Goal: Task Accomplishment & Management: Use online tool/utility

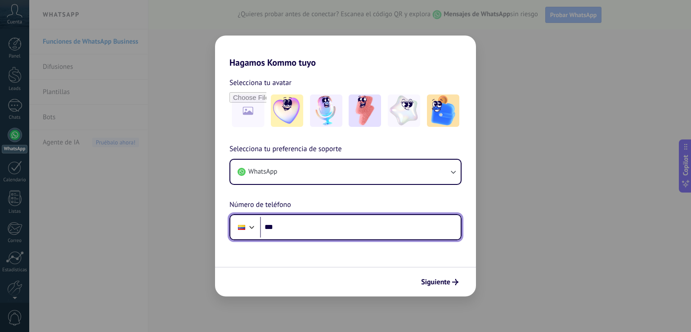
click at [299, 226] on input "***" at bounding box center [360, 227] width 201 height 21
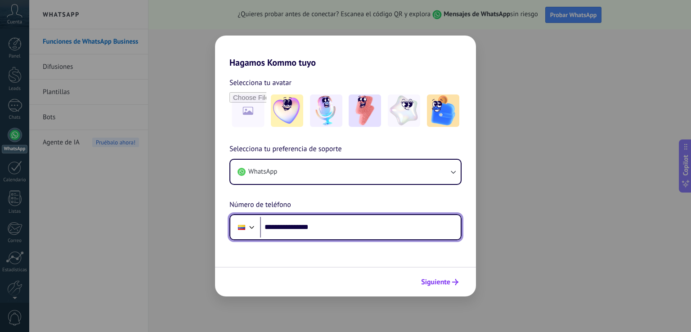
type input "**********"
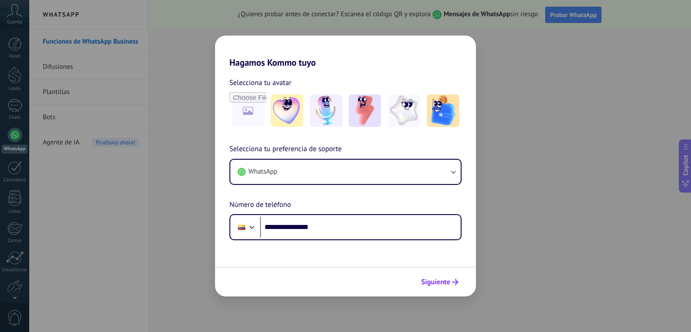
click at [431, 282] on span "Siguiente" at bounding box center [435, 282] width 29 height 6
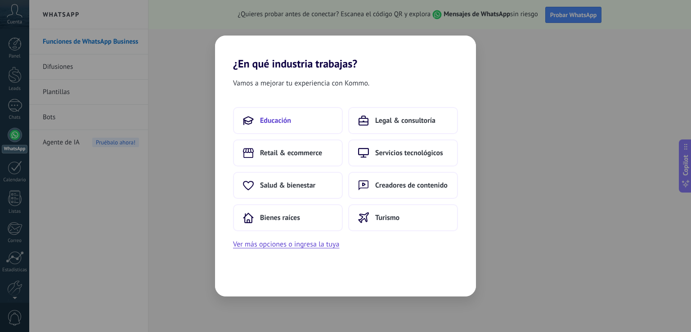
click at [277, 122] on span "Educación" at bounding box center [275, 120] width 31 height 9
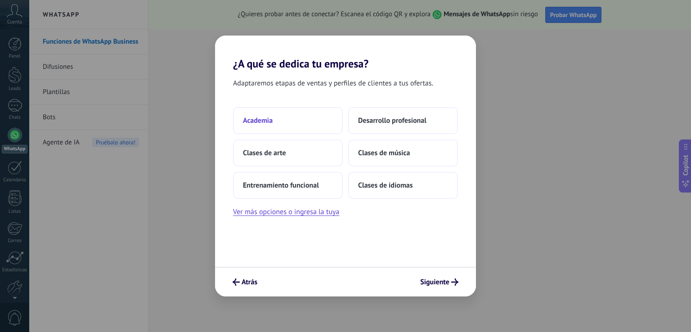
click at [272, 121] on span "Academia" at bounding box center [258, 120] width 30 height 9
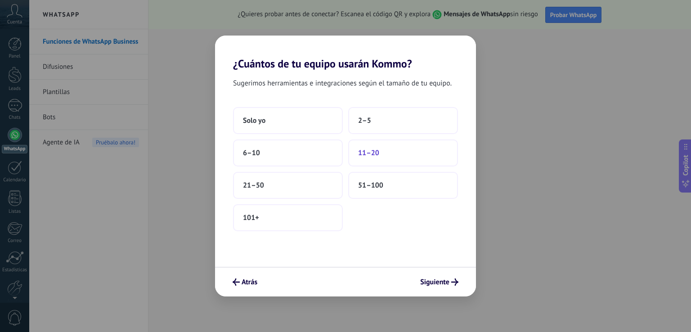
click at [363, 153] on span "11–20" at bounding box center [368, 153] width 21 height 9
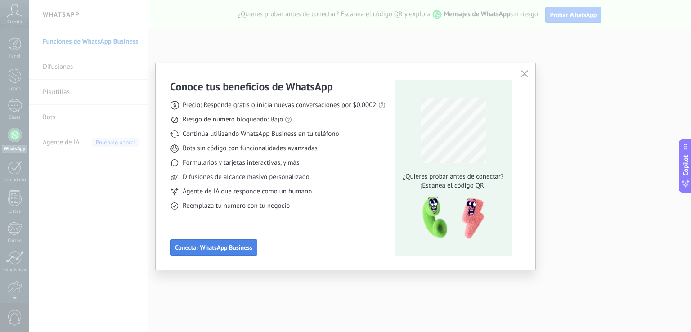
click at [208, 249] on span "Conectar WhatsApp Business" at bounding box center [213, 247] width 77 height 6
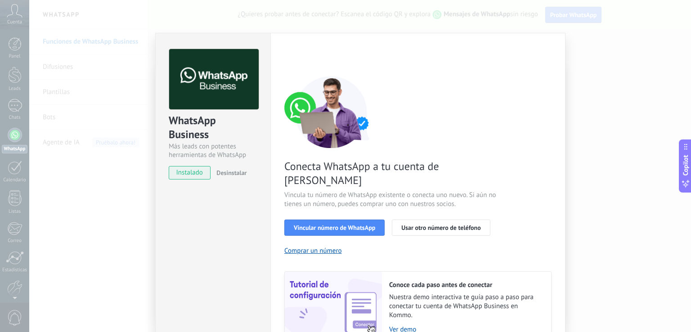
scroll to position [37, 0]
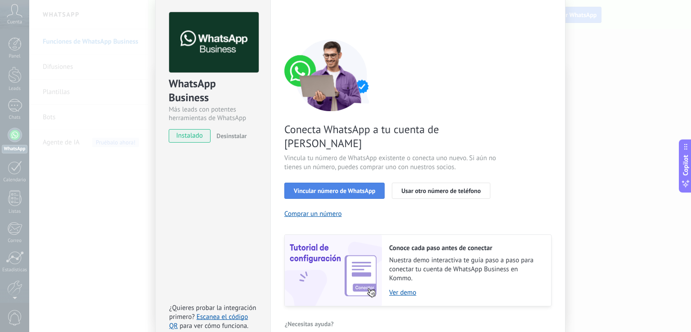
click at [338, 188] on span "Vincular número de WhatsApp" at bounding box center [334, 191] width 81 height 6
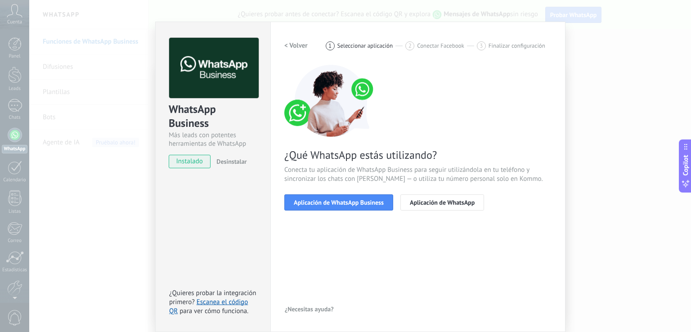
scroll to position [11, 0]
click at [340, 204] on span "Aplicación de WhatsApp Business" at bounding box center [339, 203] width 90 height 6
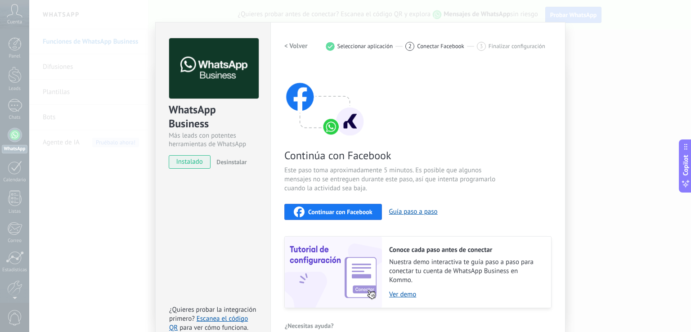
scroll to position [27, 0]
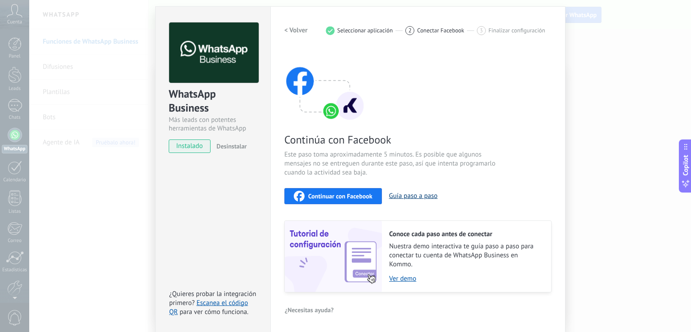
click at [417, 194] on button "Guía paso a paso" at bounding box center [413, 196] width 49 height 9
click at [188, 146] on span "instalado" at bounding box center [189, 147] width 41 height 14
click at [350, 195] on span "Continuar con Facebook" at bounding box center [340, 196] width 64 height 6
click at [294, 30] on h2 "< Volver" at bounding box center [296, 30] width 23 height 9
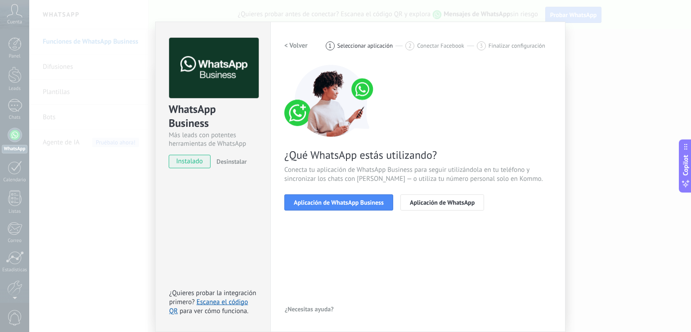
scroll to position [11, 0]
click at [299, 44] on h2 "< Volver" at bounding box center [296, 46] width 23 height 9
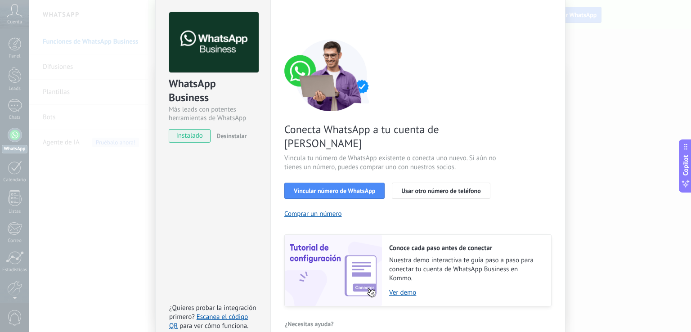
scroll to position [0, 0]
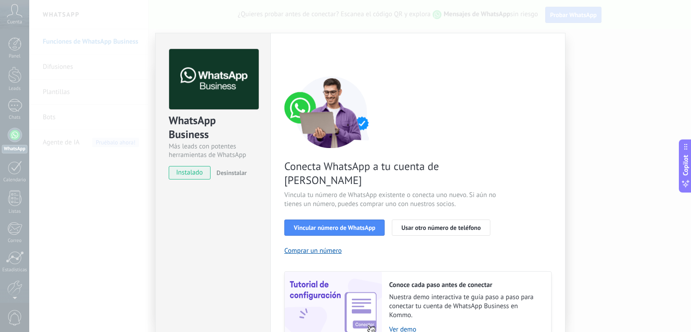
click at [615, 87] on div "WhatsApp Business Más leads con potentes herramientas de WhatsApp instalado Des…" at bounding box center [360, 166] width 662 height 332
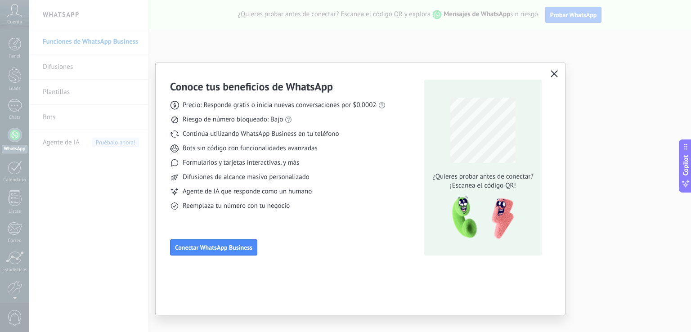
click at [587, 50] on div "Conoce tus beneficios de WhatsApp Precio: Responde gratis o inicia nuevas conve…" at bounding box center [345, 166] width 691 height 332
click at [553, 72] on use "button" at bounding box center [554, 73] width 7 height 7
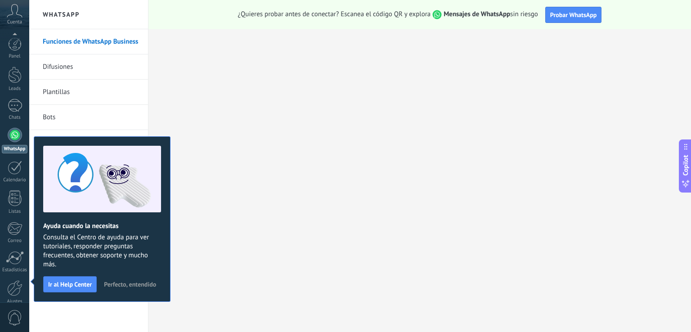
scroll to position [42, 0]
